Goal: Information Seeking & Learning: Learn about a topic

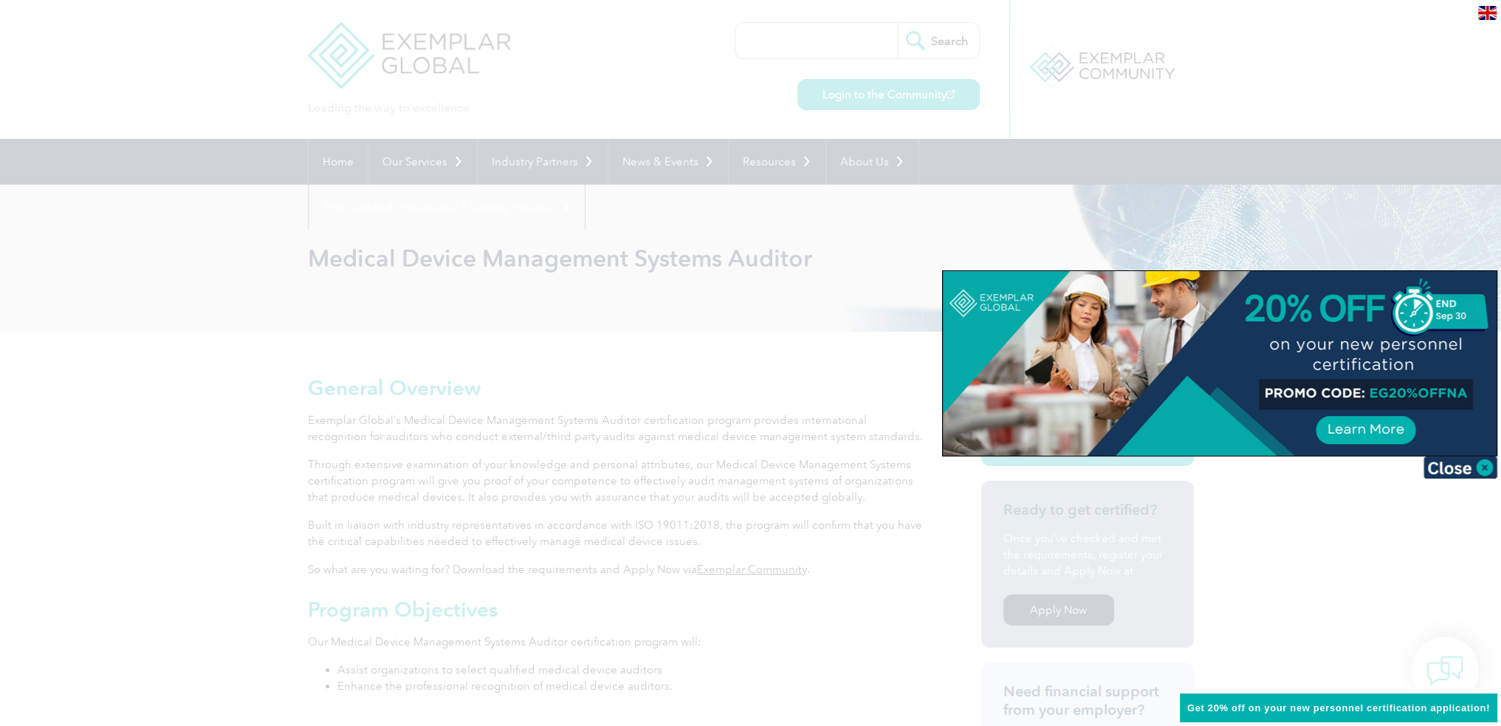
click at [806, 318] on div at bounding box center [750, 363] width 1501 height 726
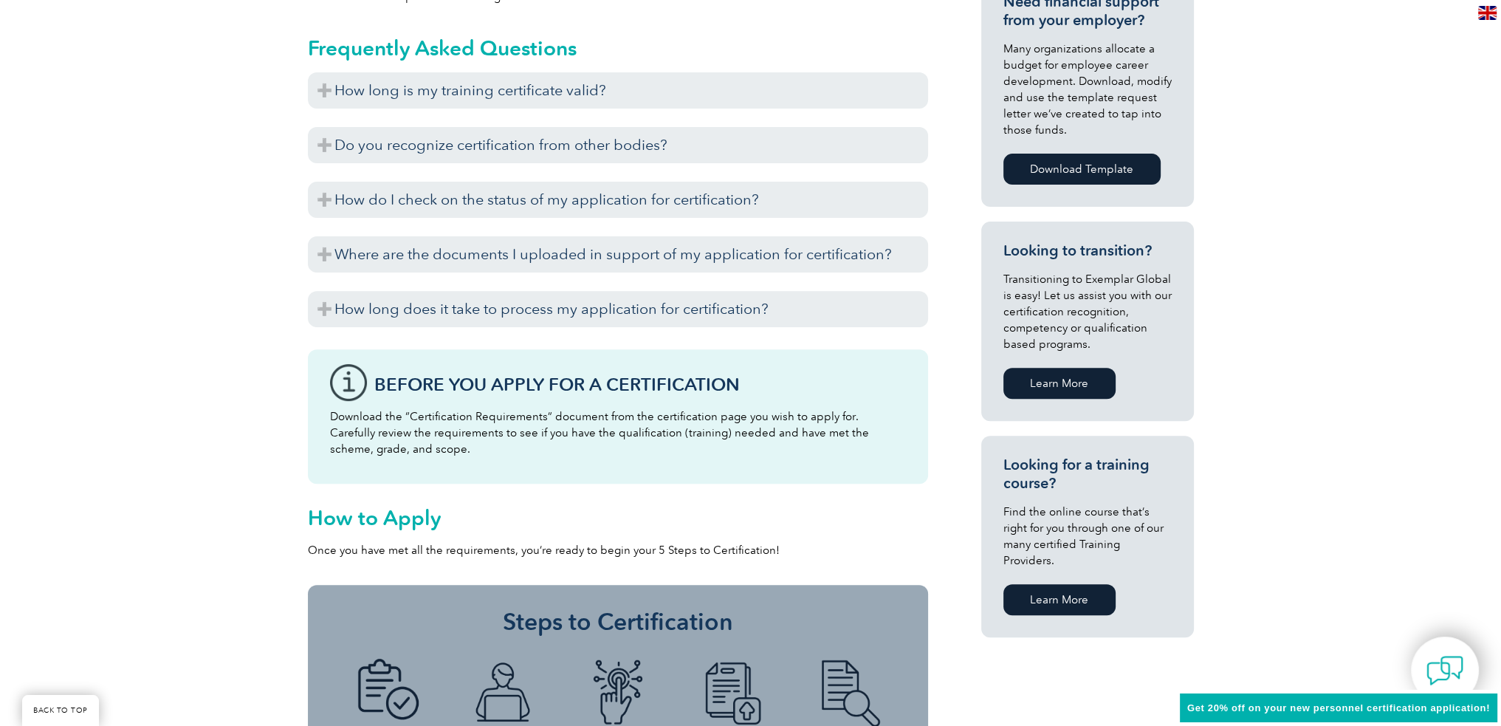
scroll to position [665, 0]
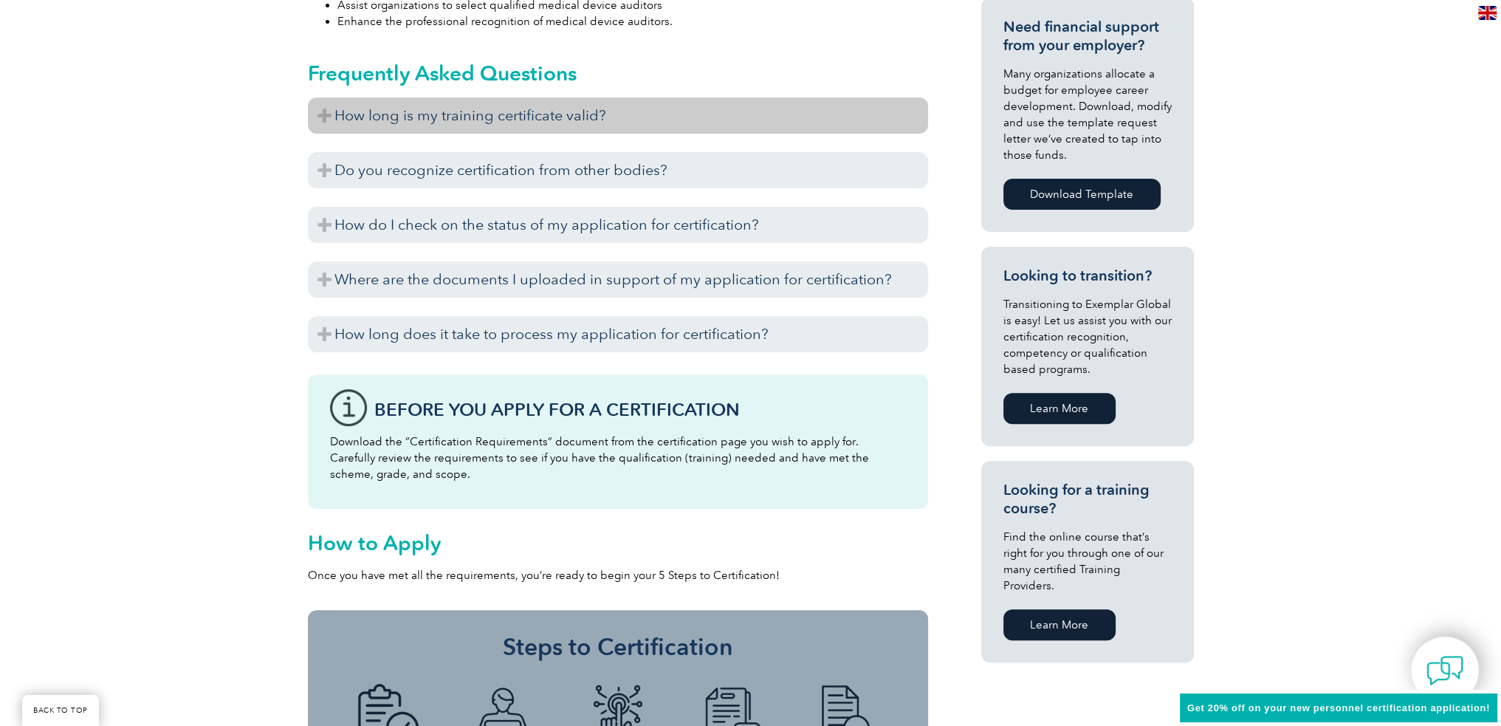
click at [549, 123] on h3 "How long is my training certificate valid?" at bounding box center [618, 115] width 620 height 36
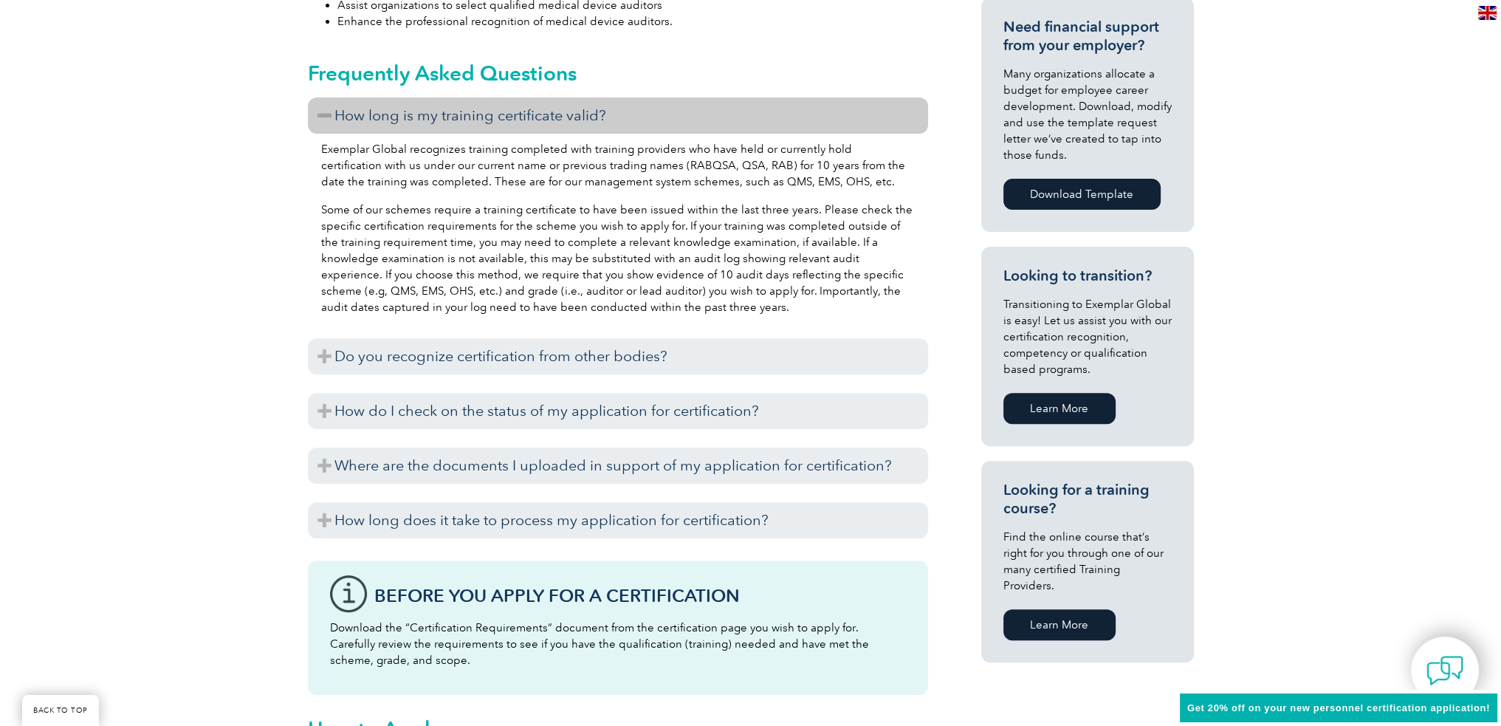
click at [551, 120] on h3 "How long is my training certificate valid?" at bounding box center [618, 115] width 620 height 36
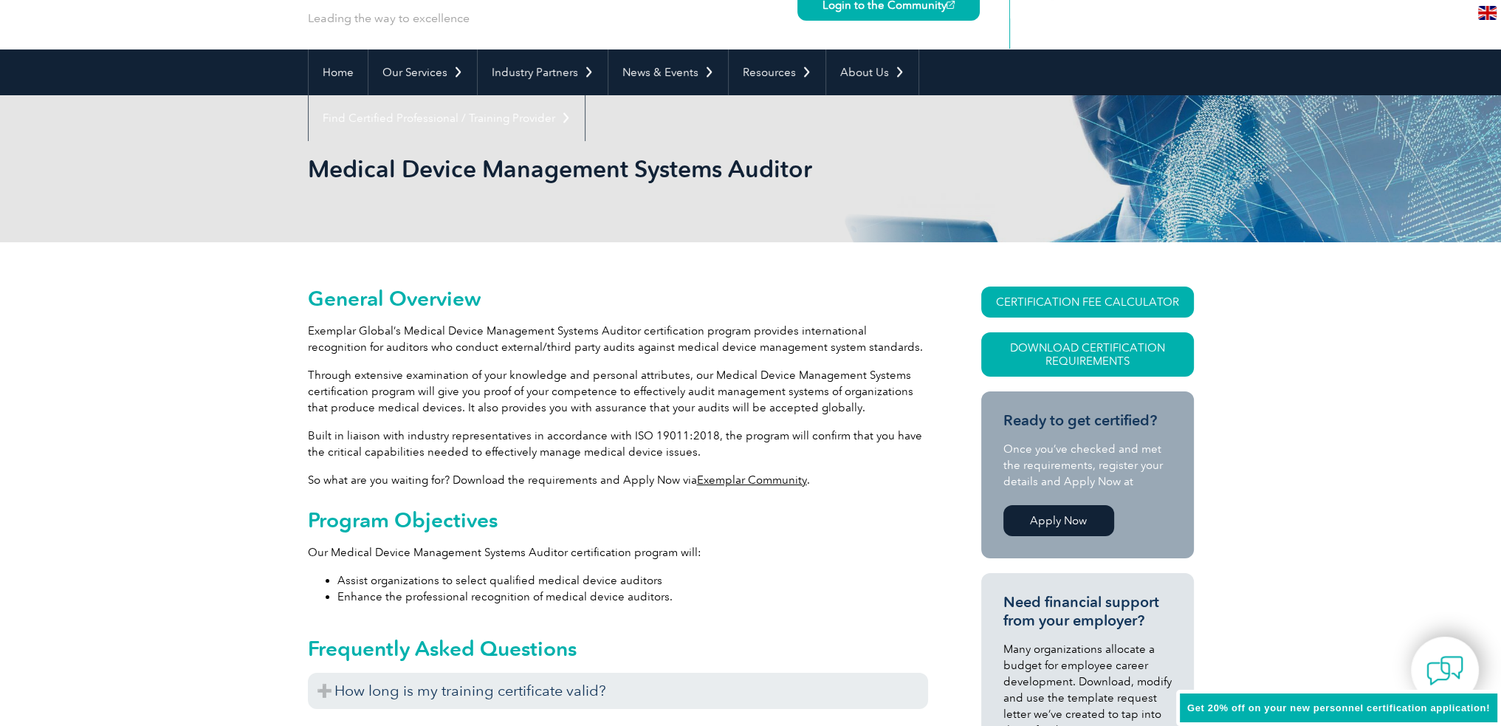
scroll to position [74, 0]
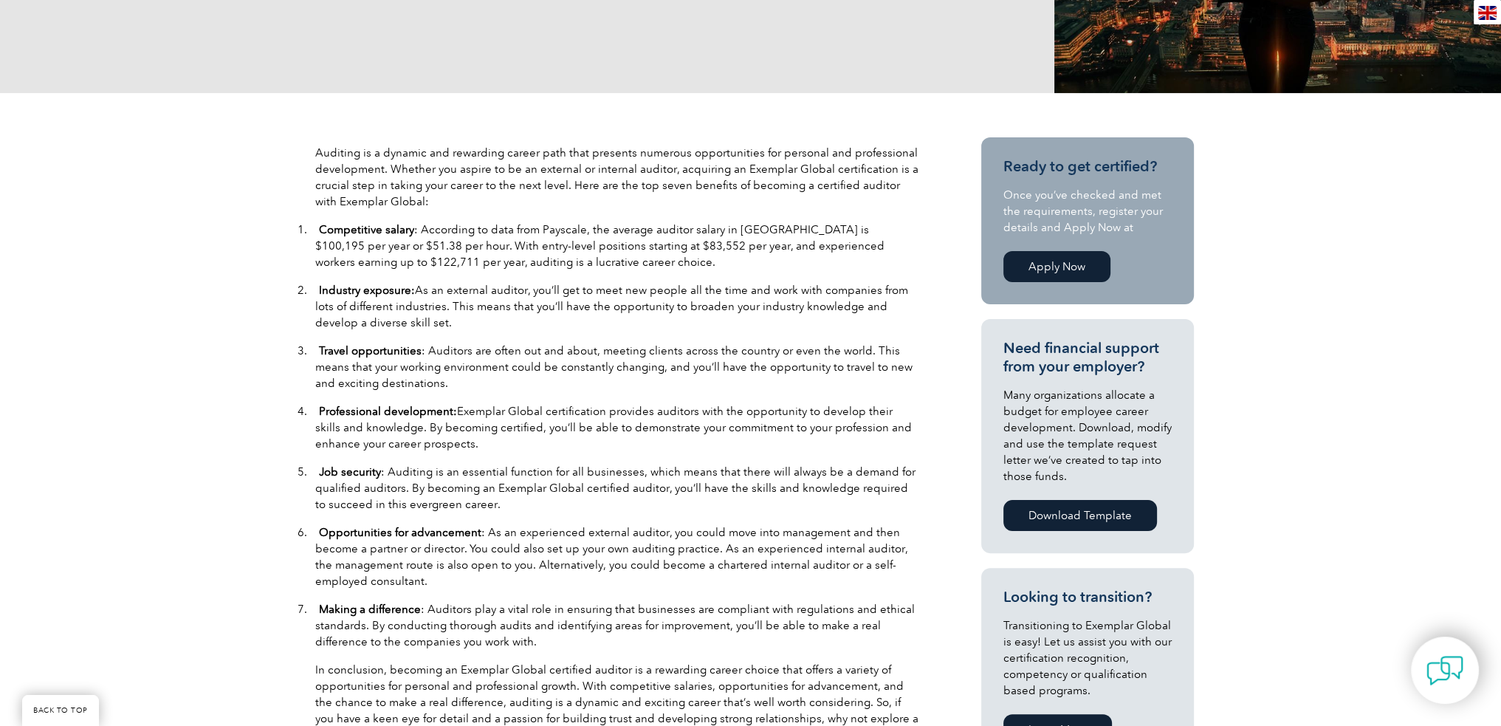
scroll to position [517, 0]
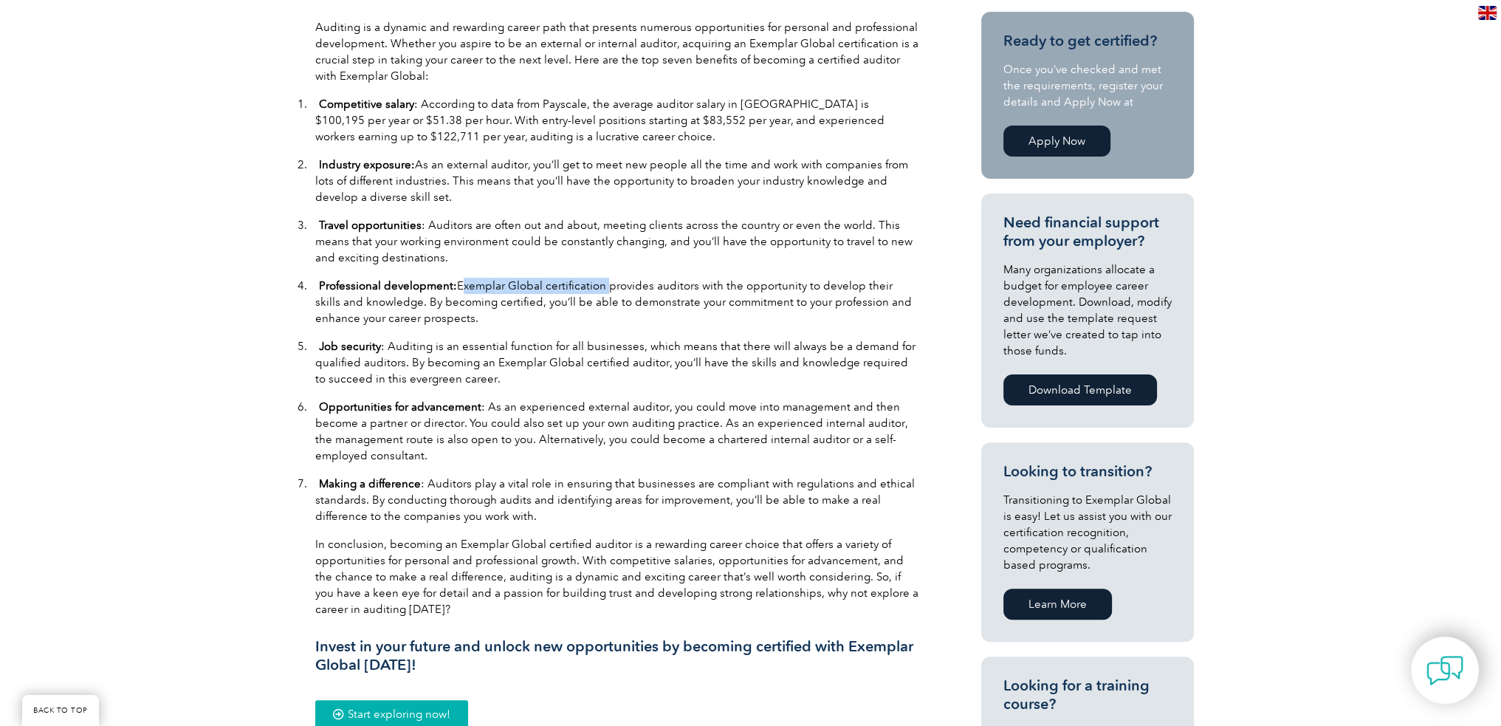
drag, startPoint x: 457, startPoint y: 283, endPoint x: 602, endPoint y: 286, distance: 144.8
click at [602, 286] on p "4. Professional development: Exemplar Global certification provides auditors wi…" at bounding box center [618, 302] width 606 height 49
copy p "Exemplar Global certification"
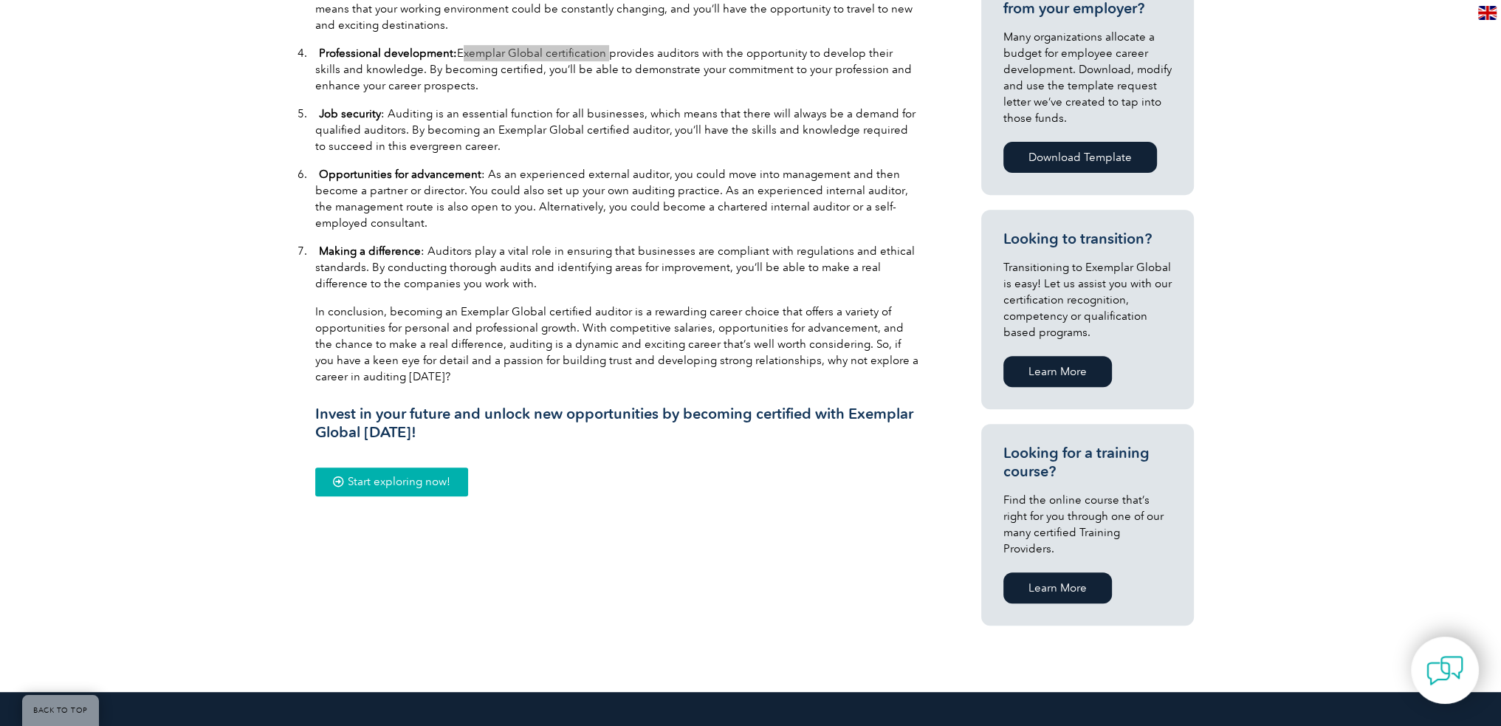
scroll to position [812, 0]
